Goal: Subscribe to service/newsletter

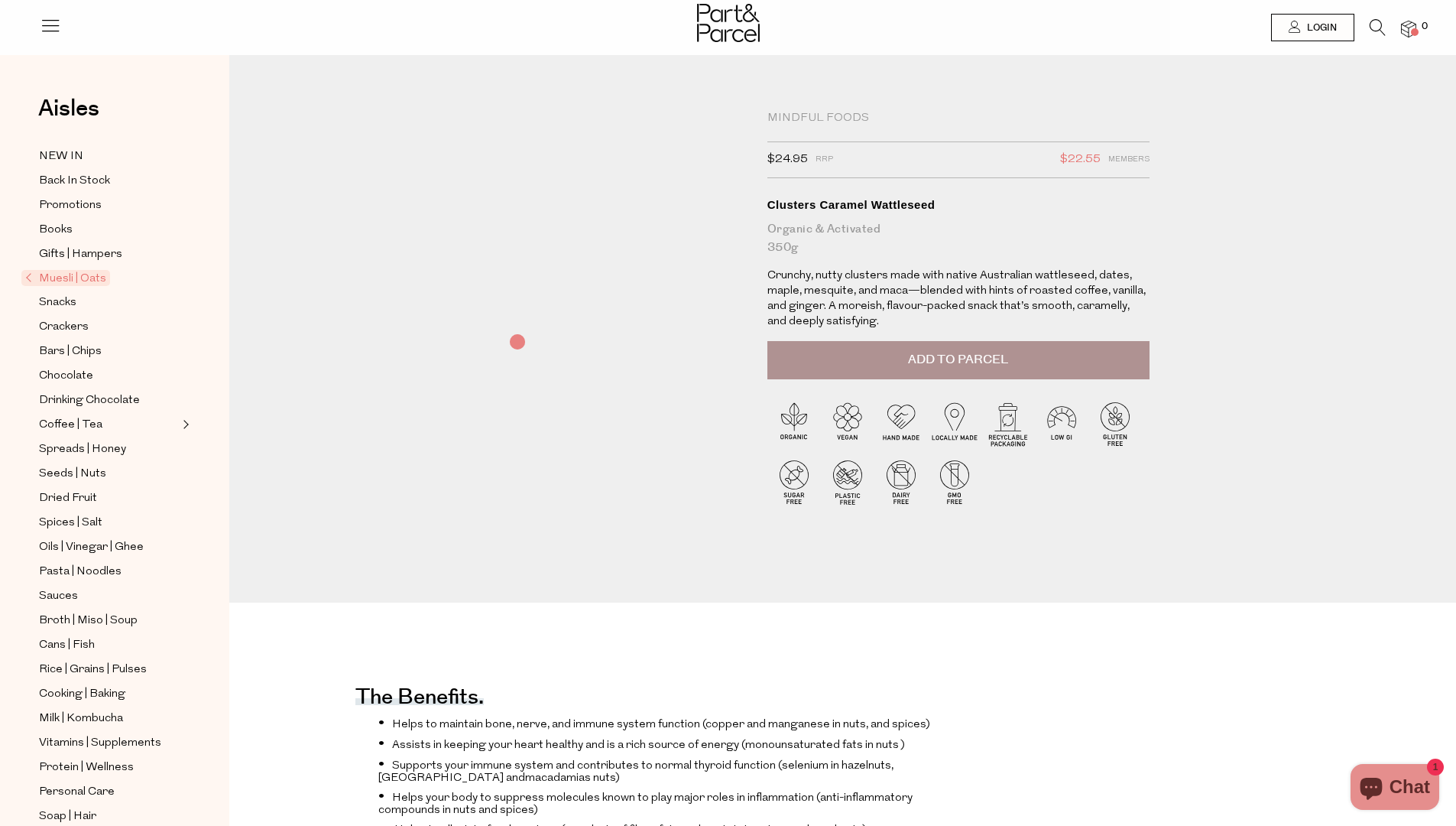
scroll to position [1100, 0]
